Goal: Task Accomplishment & Management: Complete application form

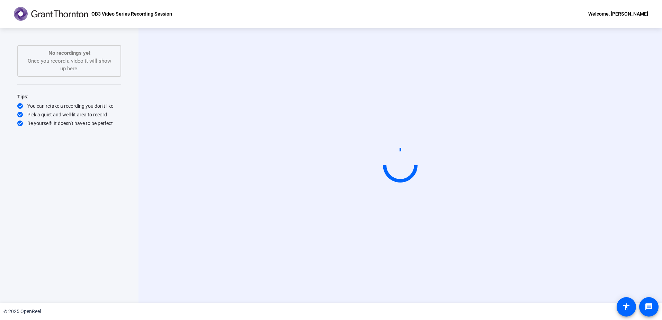
click at [452, 195] on video at bounding box center [400, 165] width 104 height 59
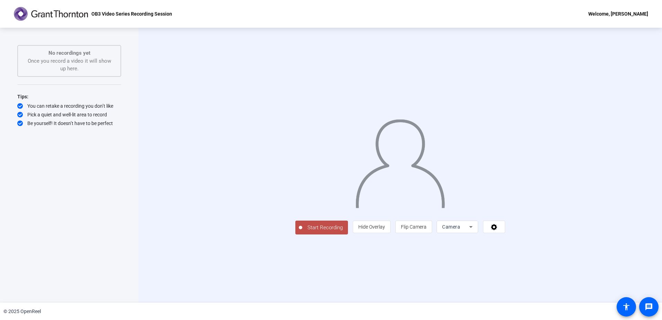
click at [505, 212] on div at bounding box center [400, 155] width 210 height 118
click at [505, 235] on span at bounding box center [493, 226] width 21 height 17
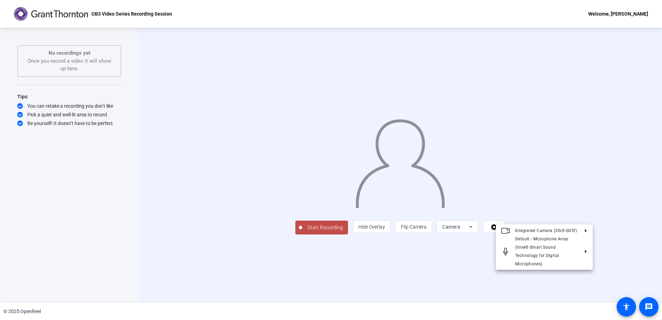
click at [587, 294] on div at bounding box center [331, 160] width 662 height 320
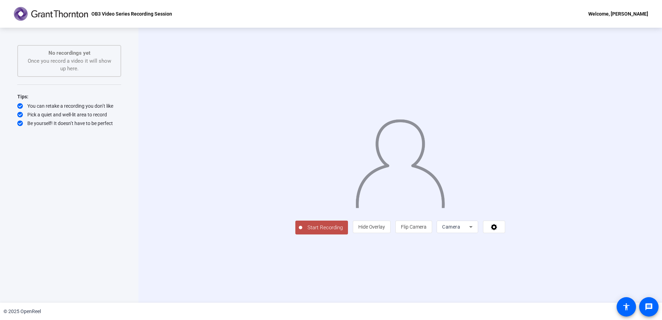
click at [469, 231] on div "Camera" at bounding box center [455, 227] width 27 height 8
click at [553, 293] on div at bounding box center [331, 160] width 662 height 320
click at [652, 310] on mat-icon "message" at bounding box center [649, 307] width 8 height 8
drag, startPoint x: 611, startPoint y: 18, endPoint x: 611, endPoint y: 11, distance: 6.9
click at [611, 11] on div "Welcome, [PERSON_NAME]" at bounding box center [618, 14] width 60 height 8
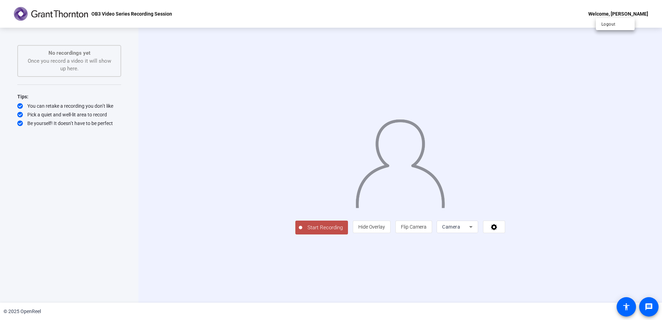
click at [611, 11] on div at bounding box center [331, 160] width 662 height 320
click at [624, 195] on div "Start Recording person Hide Overlay flip Flip Camera Camera" at bounding box center [399, 165] width 523 height 275
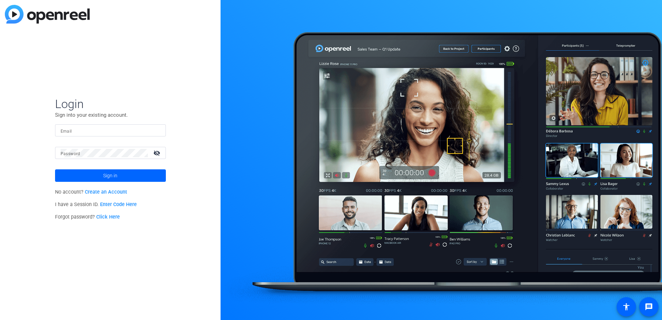
click at [133, 129] on input "Email" at bounding box center [111, 130] width 100 height 8
type input "Aaron.Borden@us.gt.com"
click at [55, 169] on button "Sign in" at bounding box center [110, 175] width 111 height 12
click at [111, 218] on link "Click Here" at bounding box center [108, 217] width 24 height 6
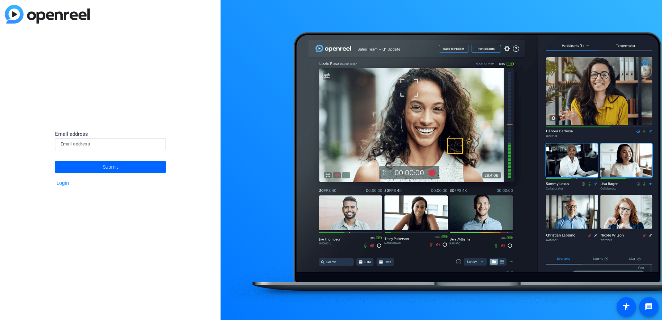
click at [108, 142] on input at bounding box center [111, 144] width 100 height 8
type input "Aaron.Borden@us.gt.com"
click at [106, 164] on span "Submit" at bounding box center [110, 166] width 15 height 17
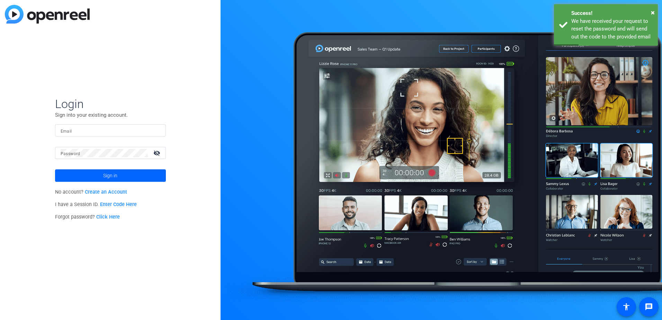
click at [109, 190] on link "Create an Account" at bounding box center [106, 192] width 42 height 6
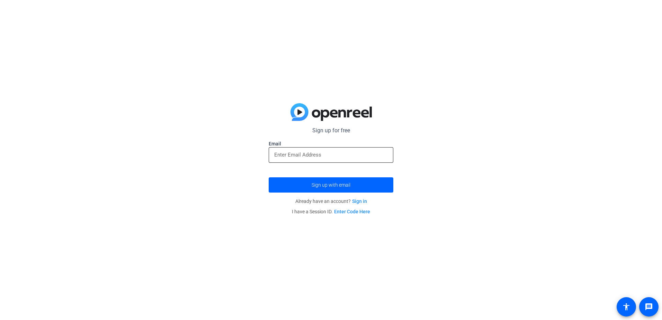
click at [304, 156] on input "email" at bounding box center [331, 155] width 114 height 8
type input "Aaron.Borden@us.gt.com"
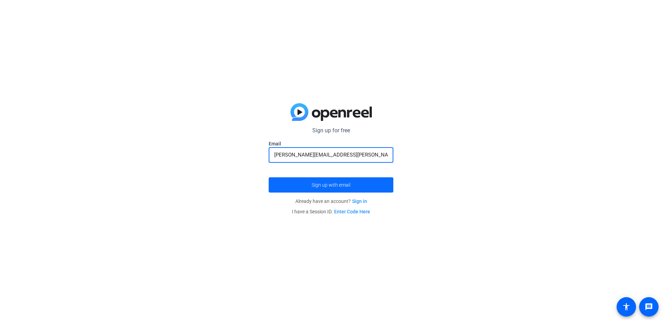
click at [307, 184] on span "submit" at bounding box center [331, 185] width 125 height 17
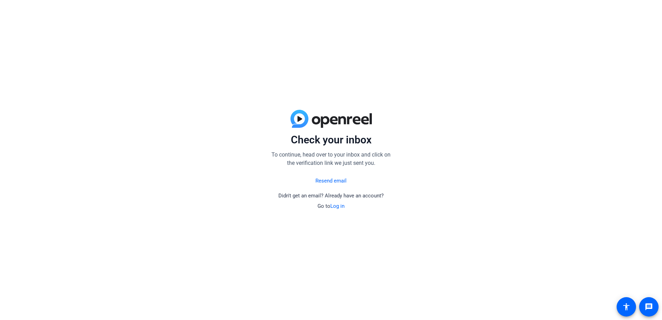
click at [341, 178] on link "Resend email" at bounding box center [330, 181] width 31 height 8
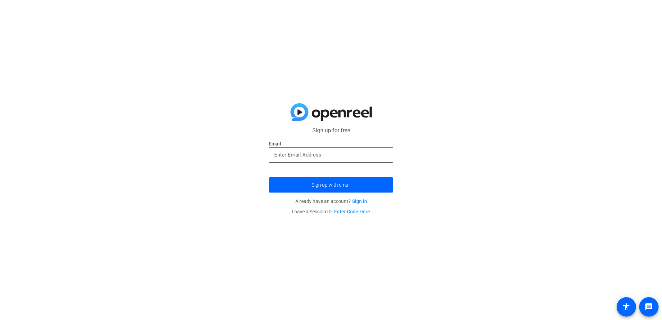
click at [329, 156] on input "email" at bounding box center [331, 155] width 114 height 8
